Goal: Register for event/course

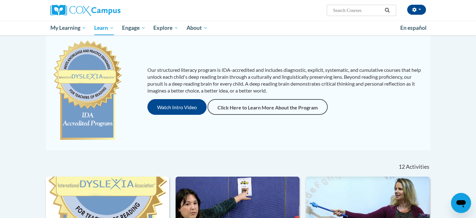
scroll to position [63, 0]
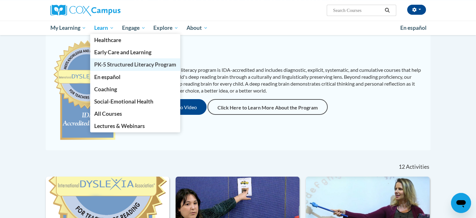
click at [114, 63] on span "PK-5 Structured Literacy Program" at bounding box center [135, 64] width 82 height 7
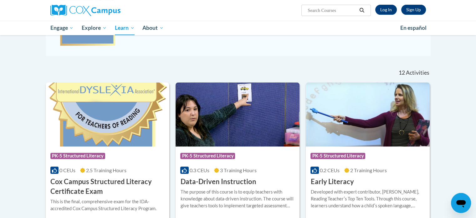
scroll to position [188, 0]
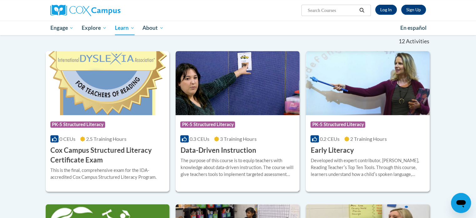
click at [240, 154] on h3 "Data-Driven Instruction" at bounding box center [218, 150] width 76 height 10
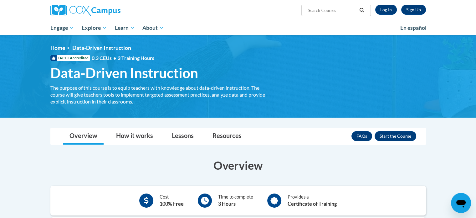
scroll to position [63, 0]
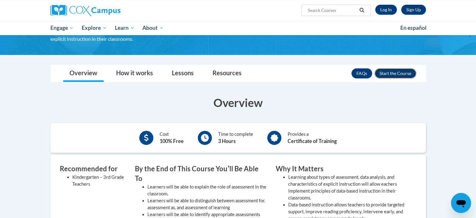
click at [391, 77] on button "Enroll" at bounding box center [396, 73] width 42 height 10
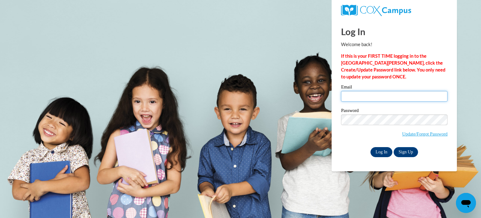
type input "colacije@wauwatosa.k12.wi.us"
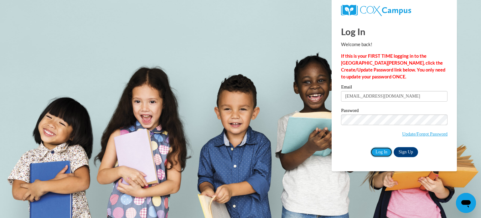
drag, startPoint x: 381, startPoint y: 150, endPoint x: 384, endPoint y: 145, distance: 6.2
click at [384, 145] on div "Email colacije@wauwatosa.k12.wi.us Password Update/Forgot Password Log In Sign …" at bounding box center [394, 121] width 106 height 72
click at [384, 148] on input "Log In" at bounding box center [381, 152] width 22 height 10
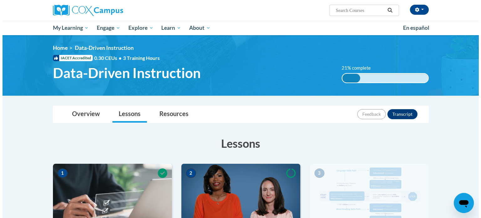
scroll to position [94, 0]
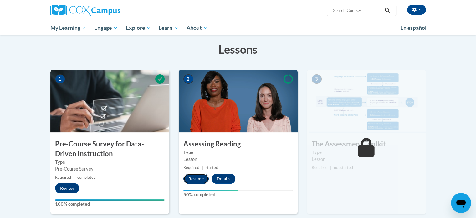
click at [193, 178] on button "Resume" at bounding box center [195, 178] width 25 height 10
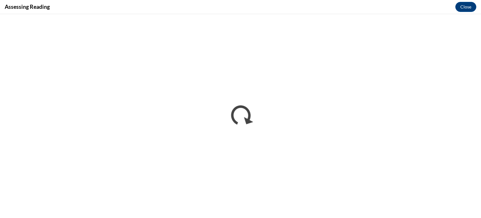
scroll to position [0, 0]
